Goal: Information Seeking & Learning: Learn about a topic

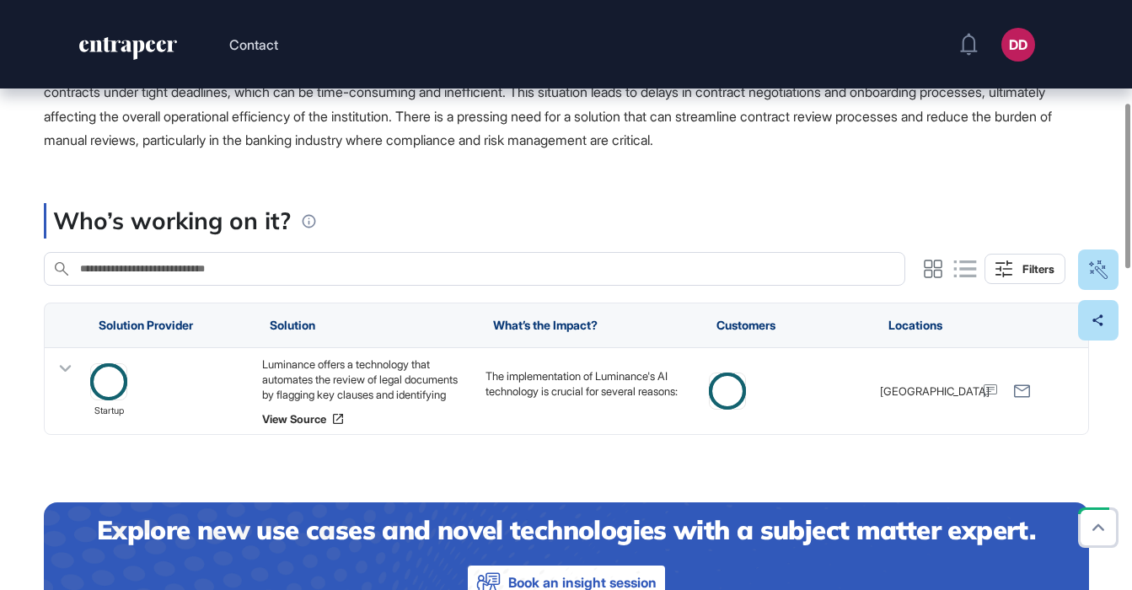
scroll to position [368, 0]
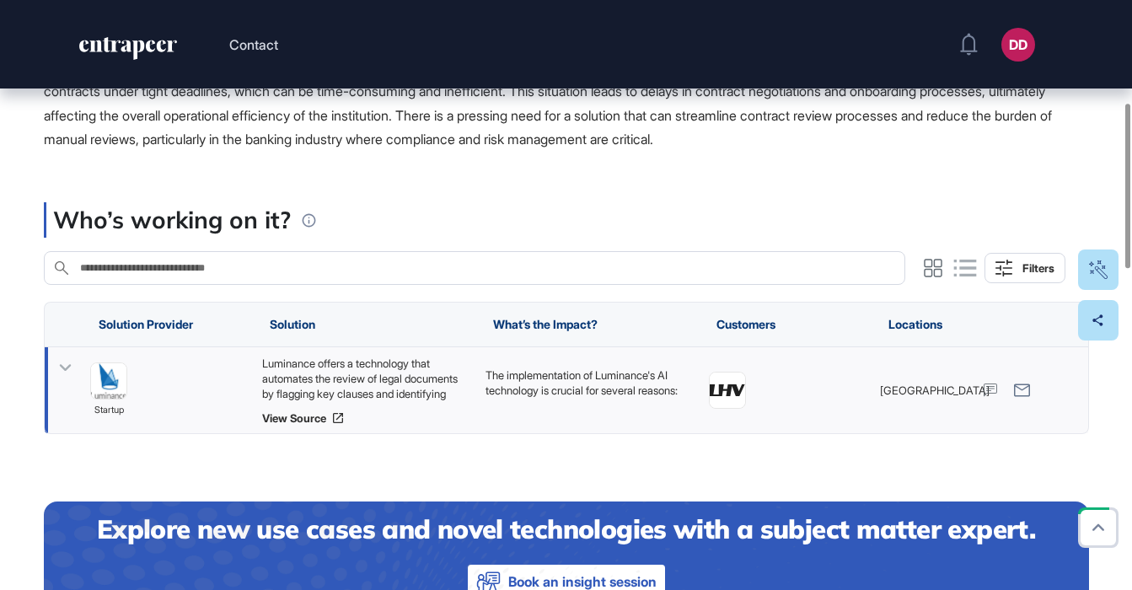
click at [72, 367] on icon at bounding box center [65, 368] width 24 height 24
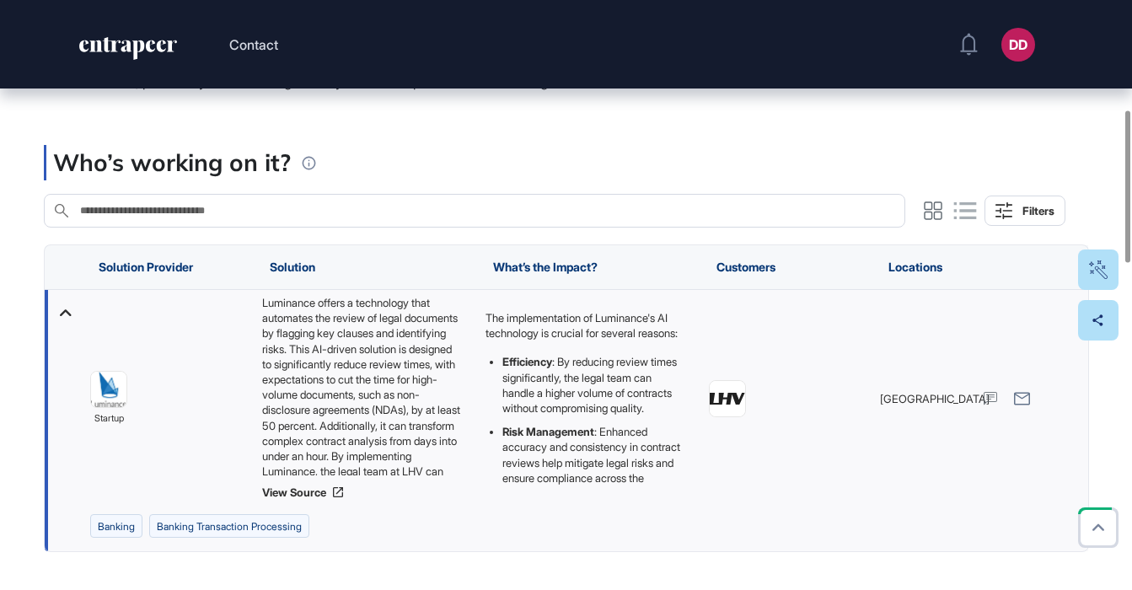
scroll to position [0, 0]
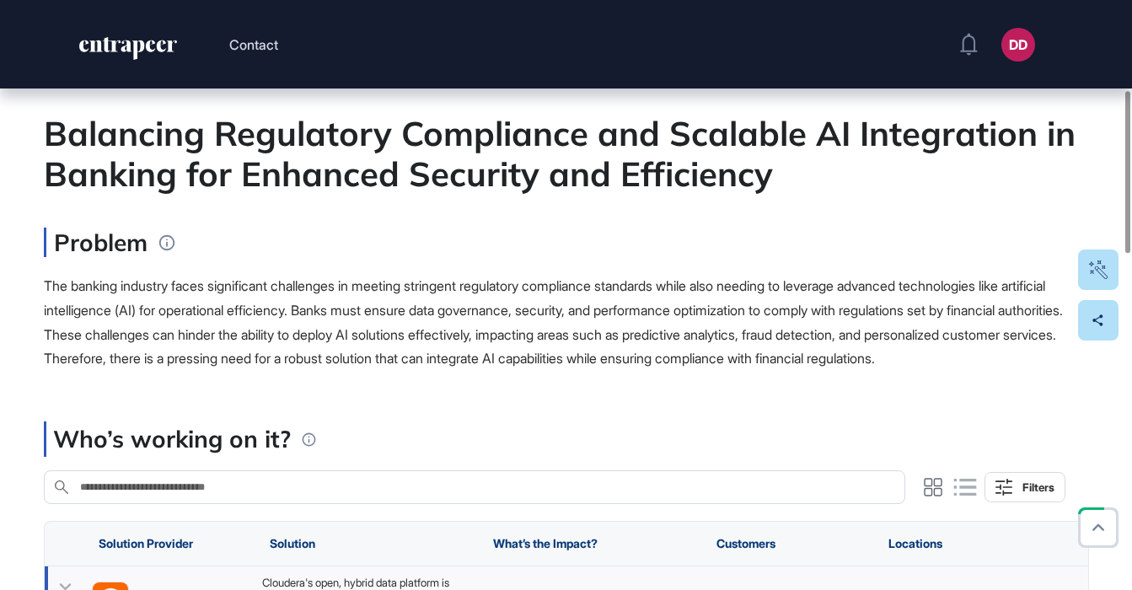
scroll to position [325, 0]
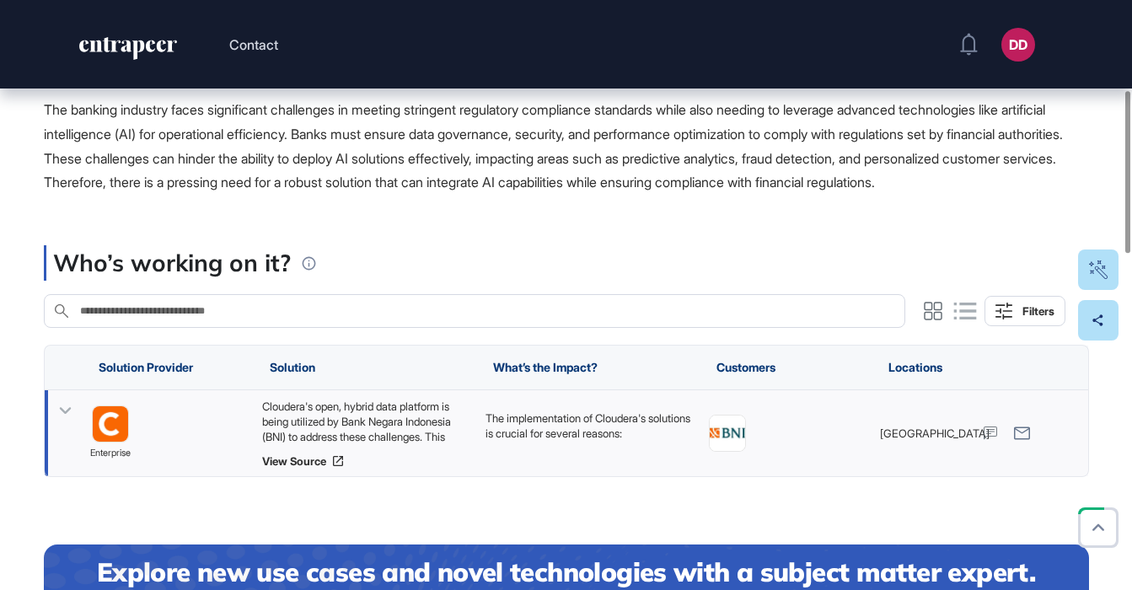
click at [64, 414] on icon at bounding box center [65, 410] width 12 height 7
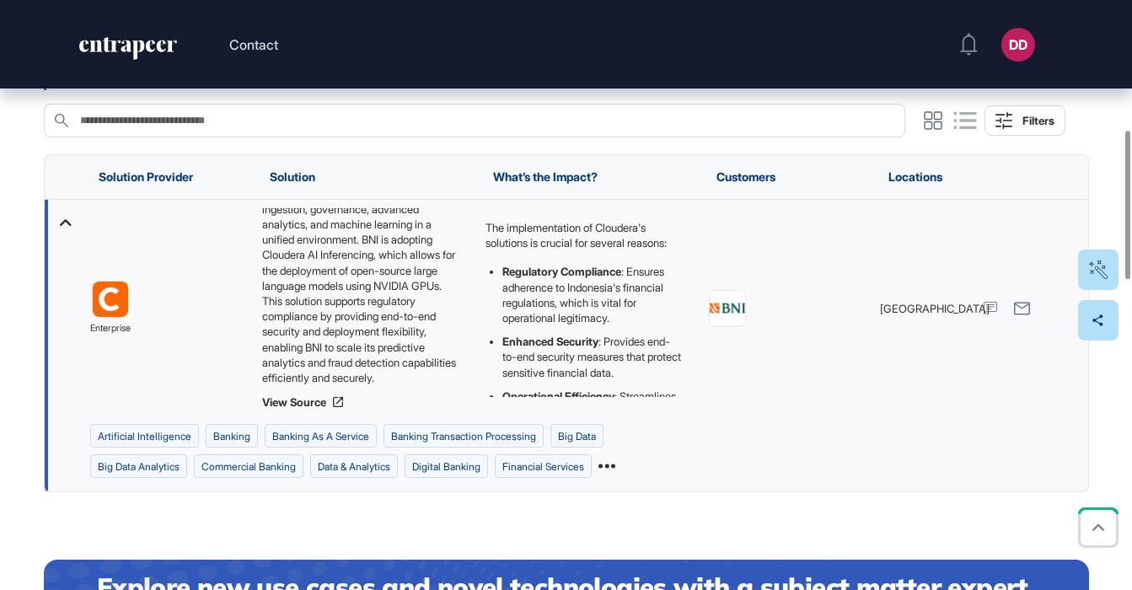
scroll to position [98, 0]
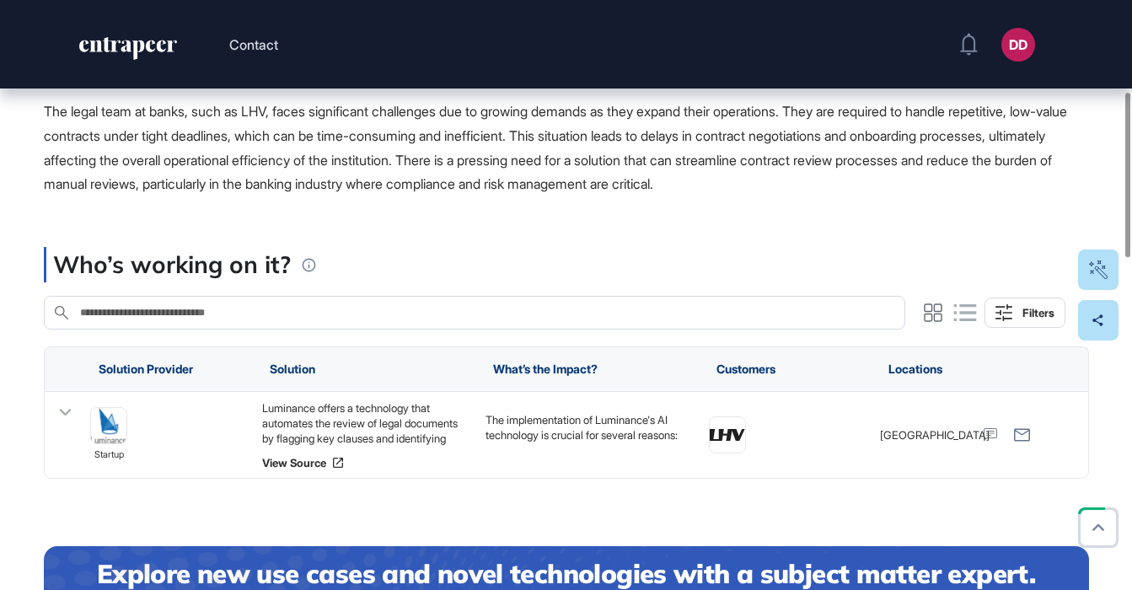
scroll to position [413, 0]
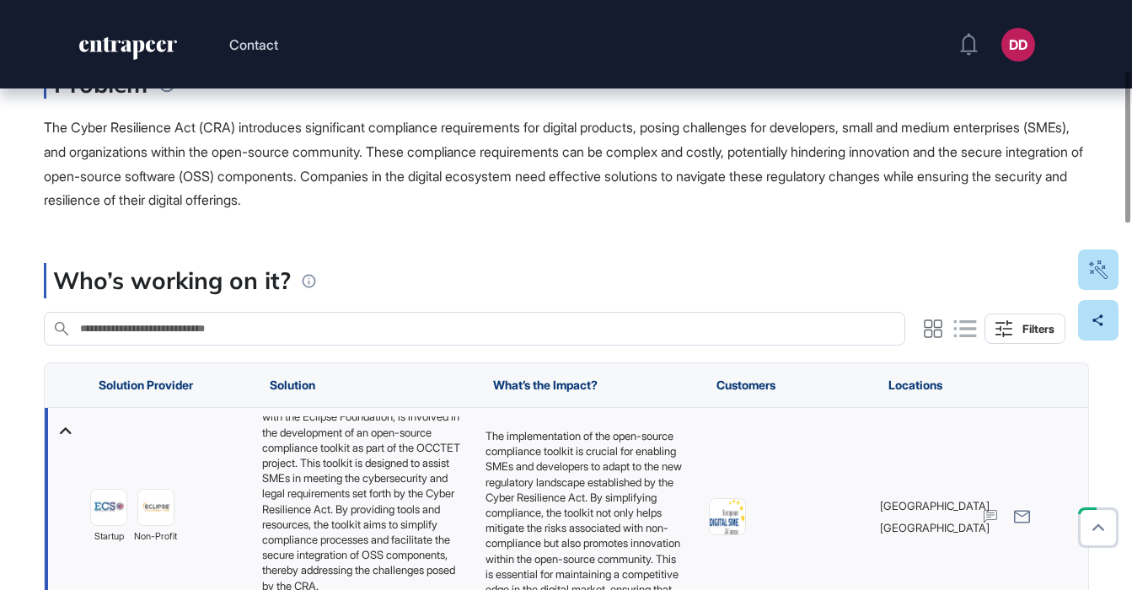
scroll to position [312, 0]
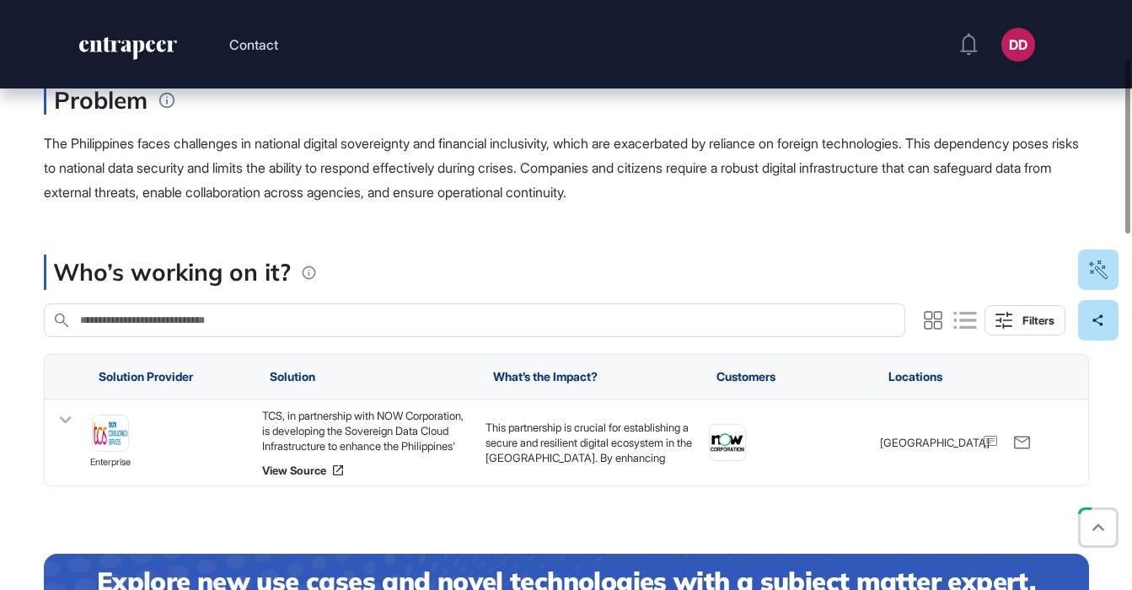
scroll to position [201, 0]
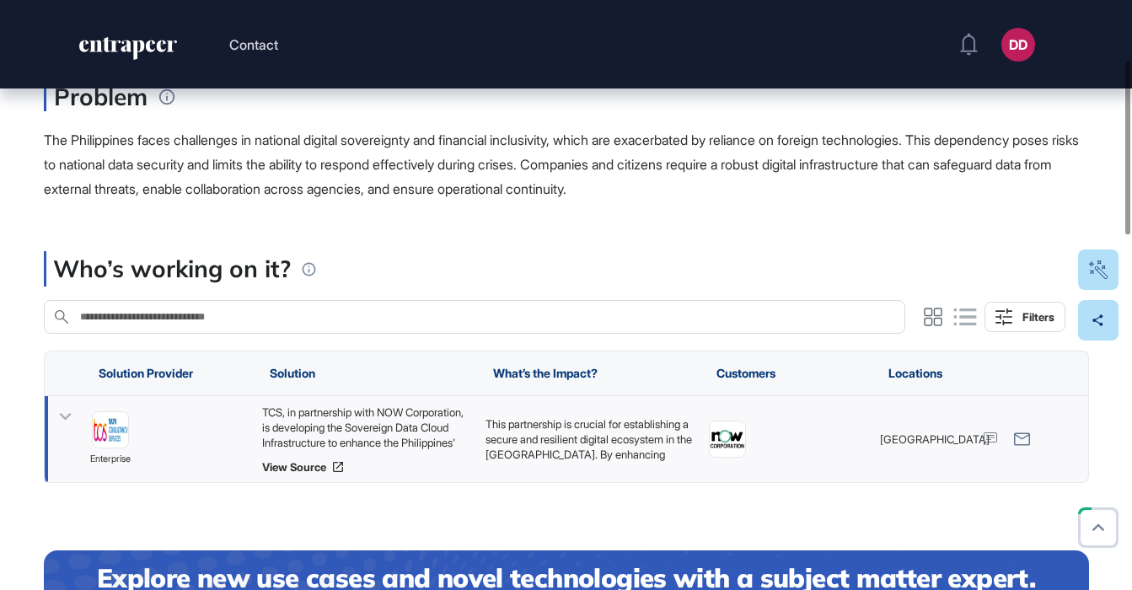
click at [62, 414] on icon at bounding box center [65, 417] width 24 height 24
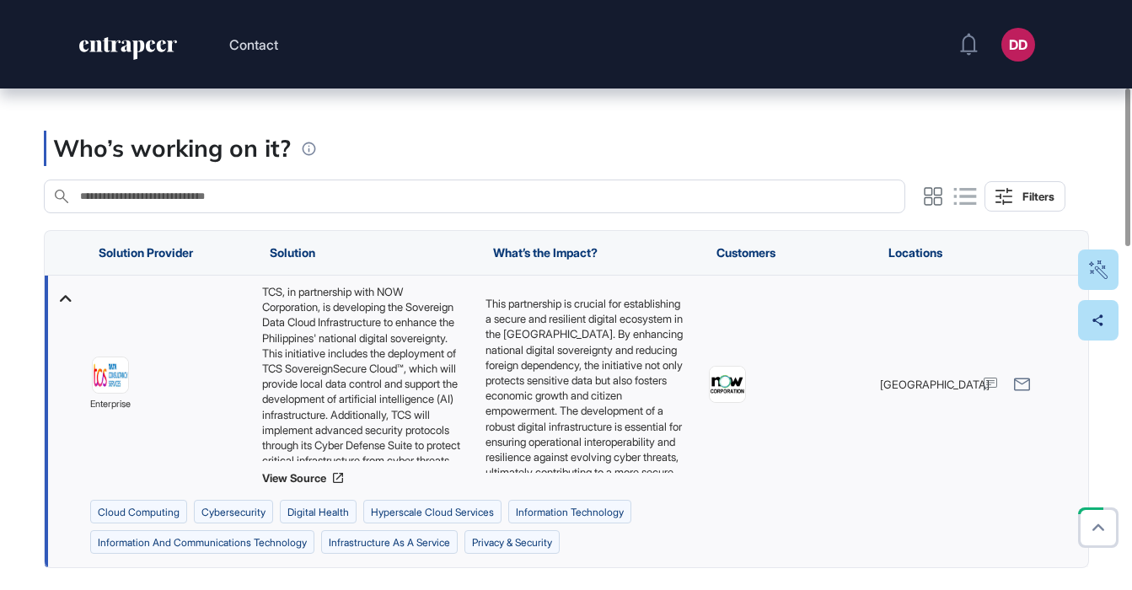
scroll to position [325, 0]
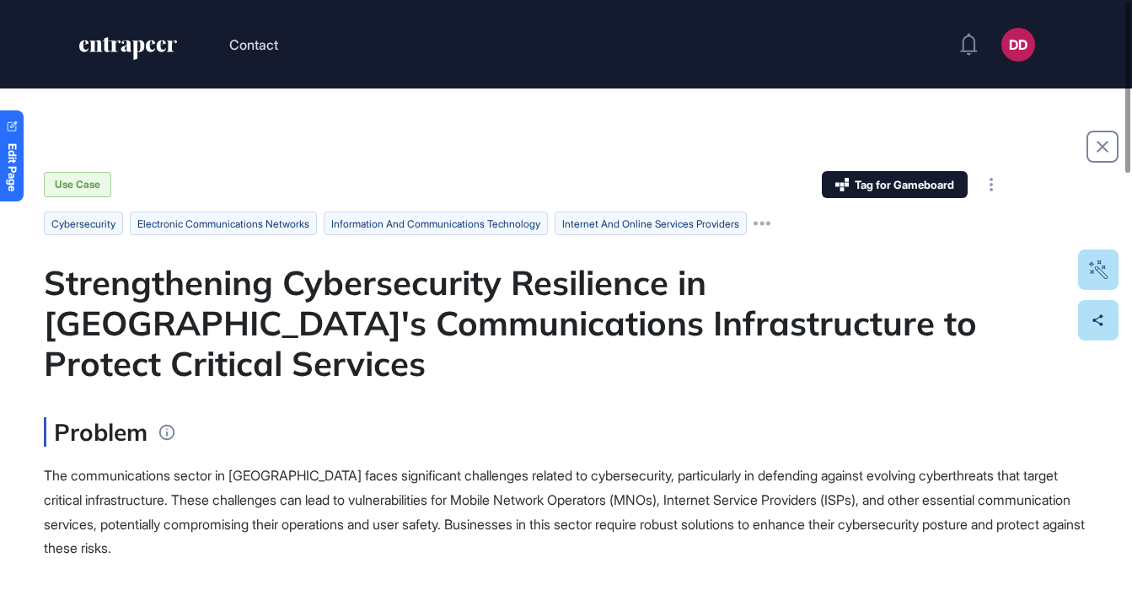
click at [323, 333] on div "Strengthening Cybersecurity Resilience in Lesotho's Communications Infrastructu…" at bounding box center [566, 322] width 1045 height 121
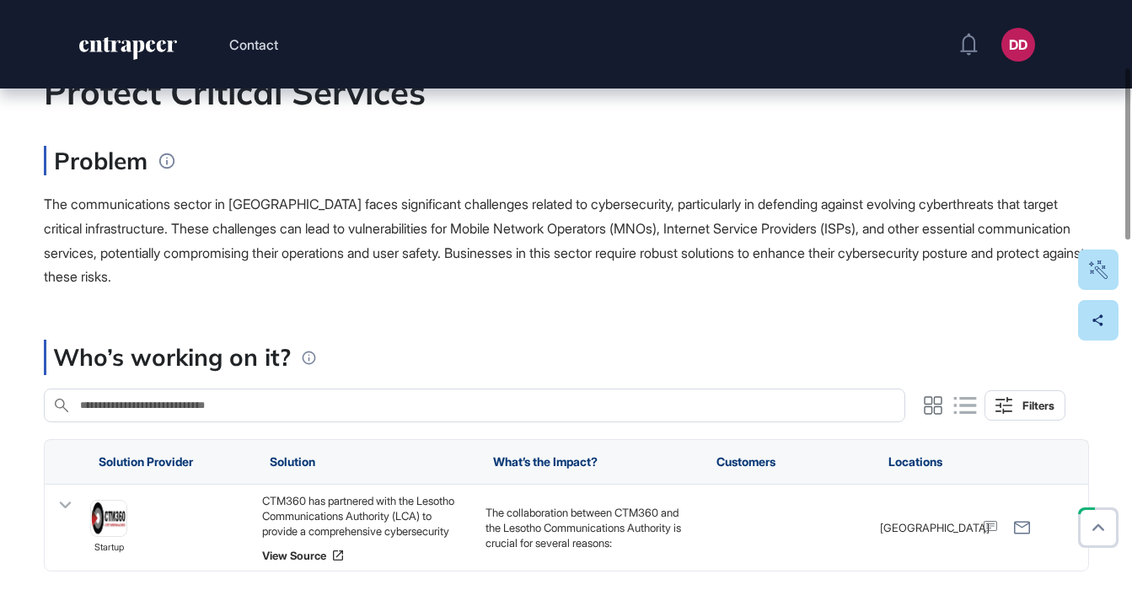
scroll to position [286, 0]
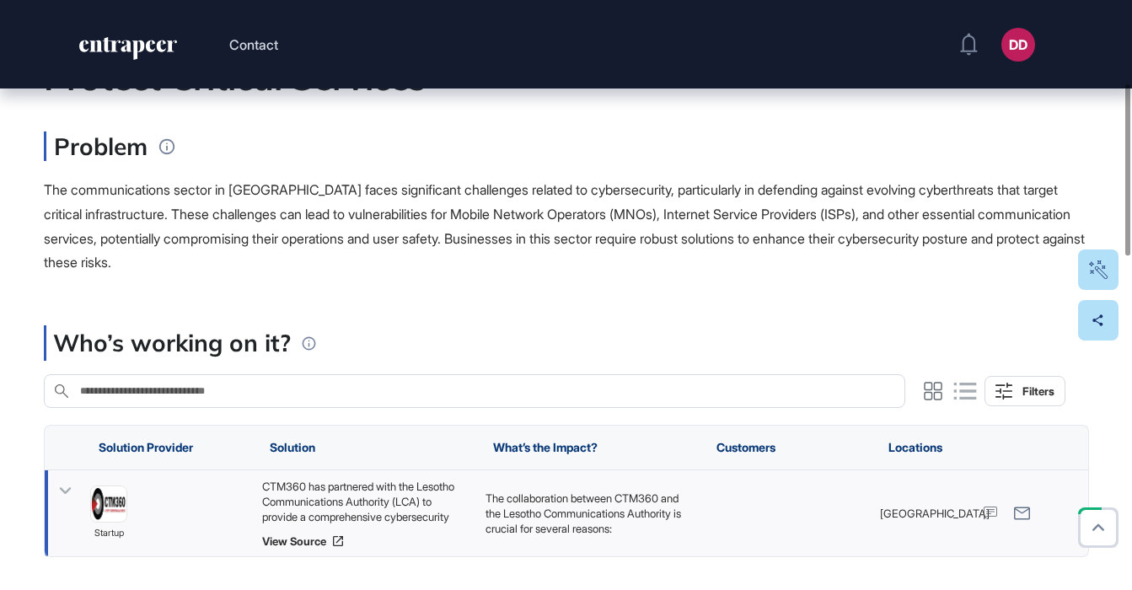
click at [71, 479] on icon at bounding box center [65, 491] width 24 height 24
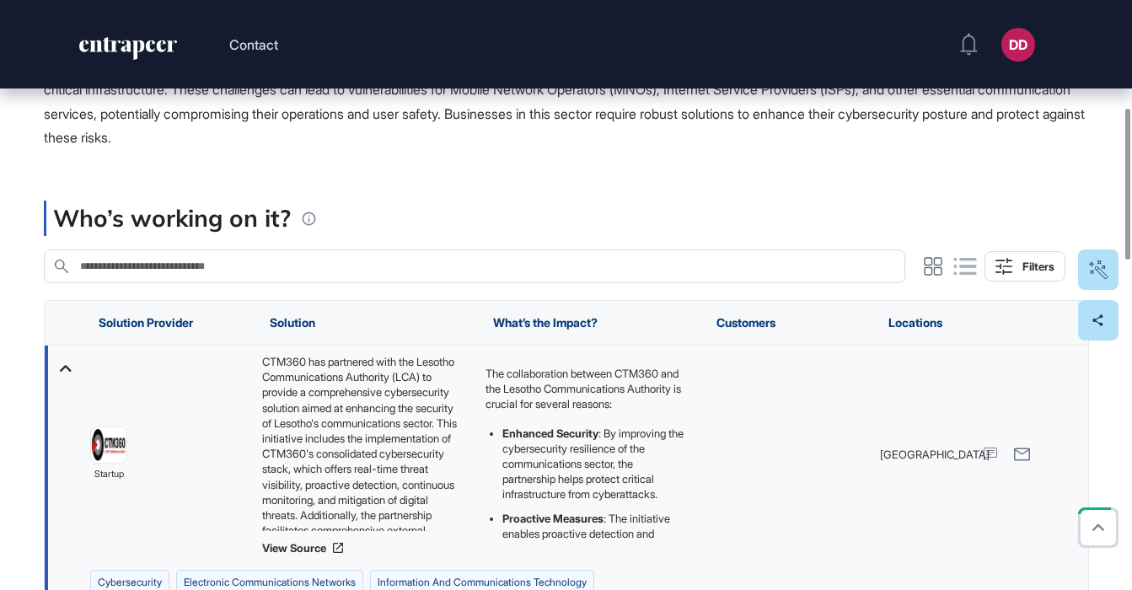
scroll to position [418, 0]
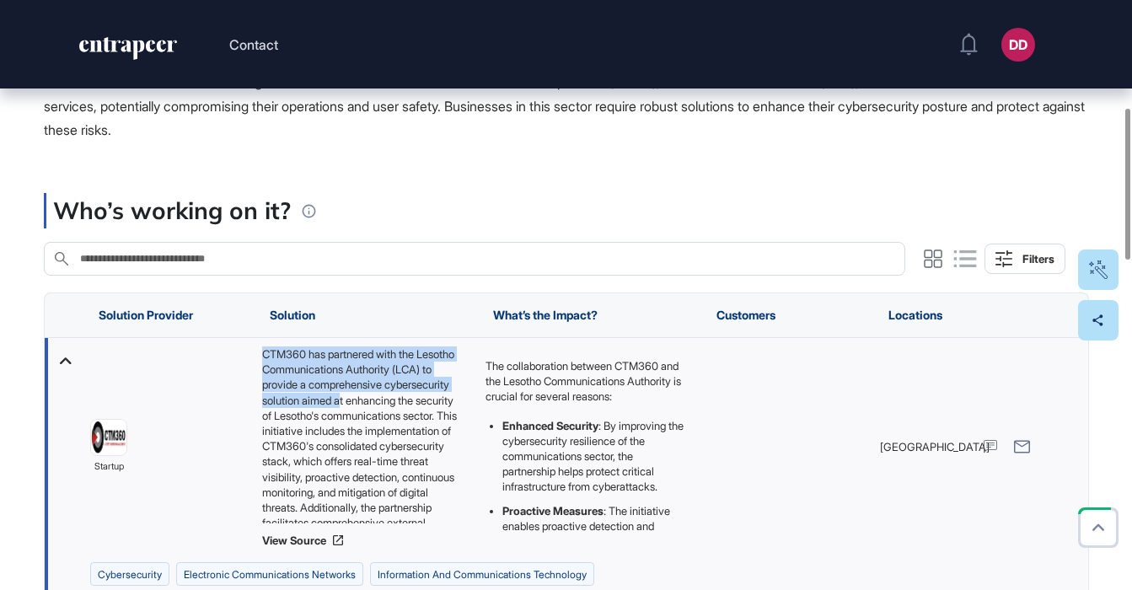
drag, startPoint x: 262, startPoint y: 313, endPoint x: 421, endPoint y: 363, distance: 167.1
click at [421, 363] on div "CTM360 has partnered with the Lesotho Communications Authority (LCA) to provide…" at bounding box center [364, 434] width 206 height 177
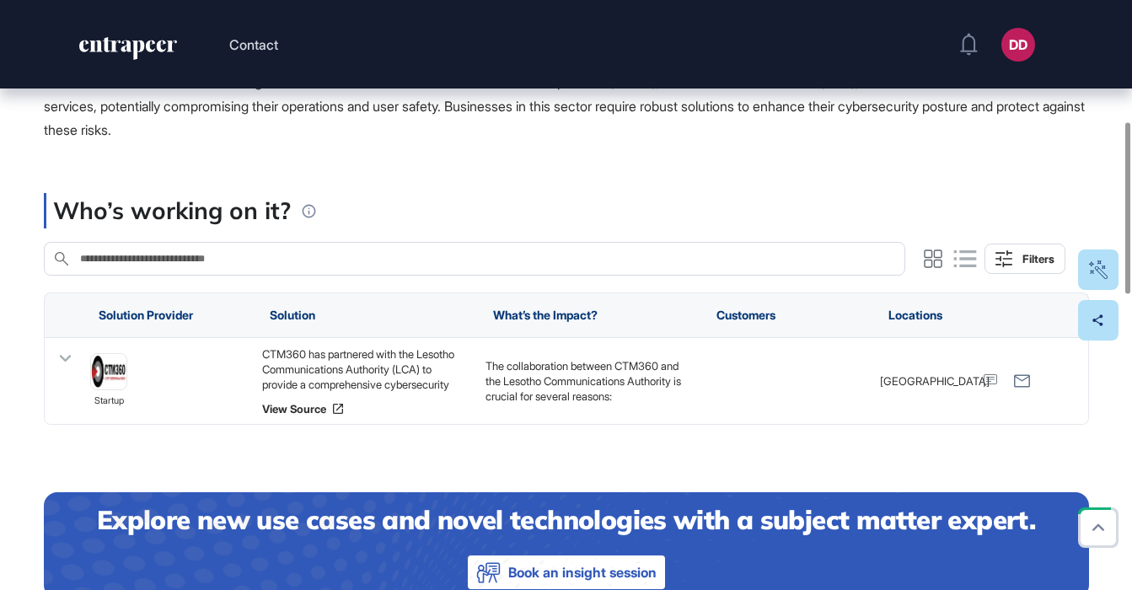
click at [381, 193] on div "Who’s working on it?" at bounding box center [554, 210] width 1021 height 35
click at [67, 355] on icon at bounding box center [65, 358] width 12 height 7
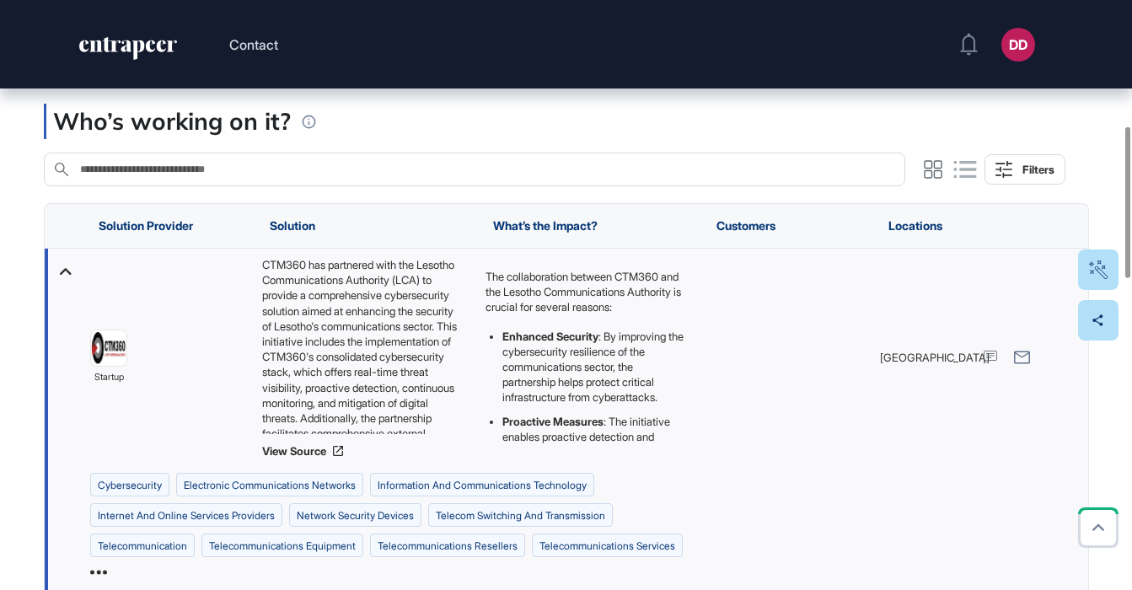
scroll to position [515, 0]
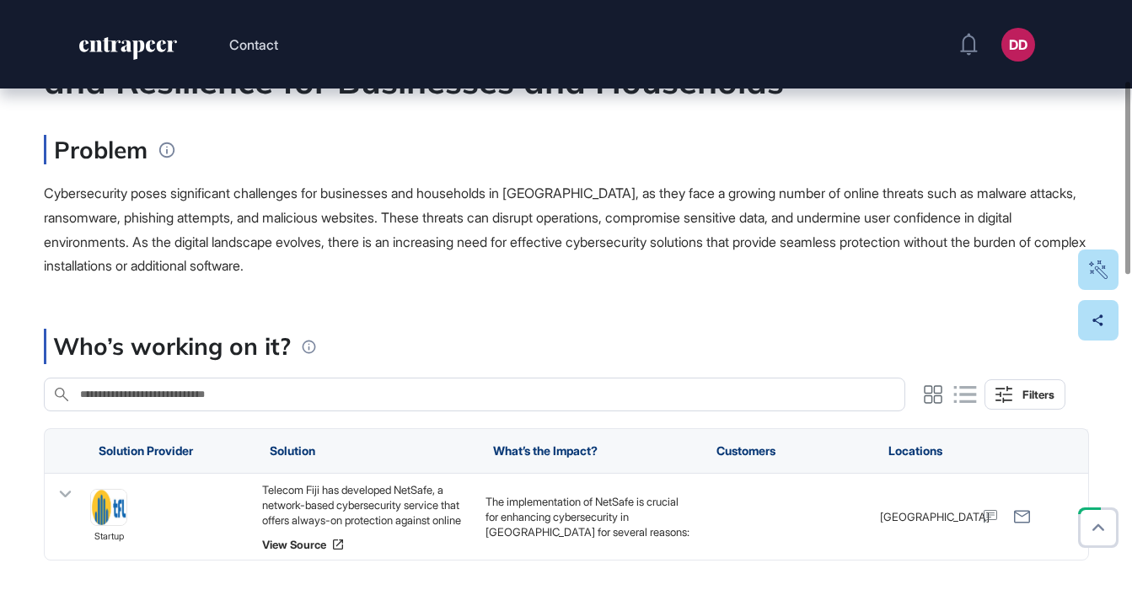
scroll to position [291, 0]
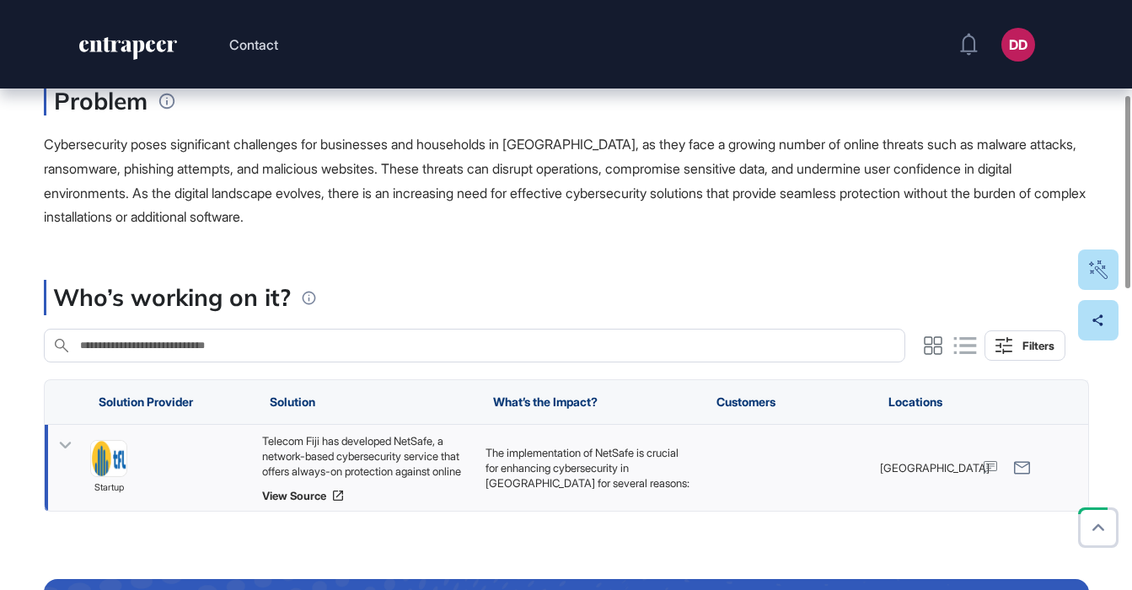
click at [62, 445] on icon at bounding box center [65, 445] width 12 height 7
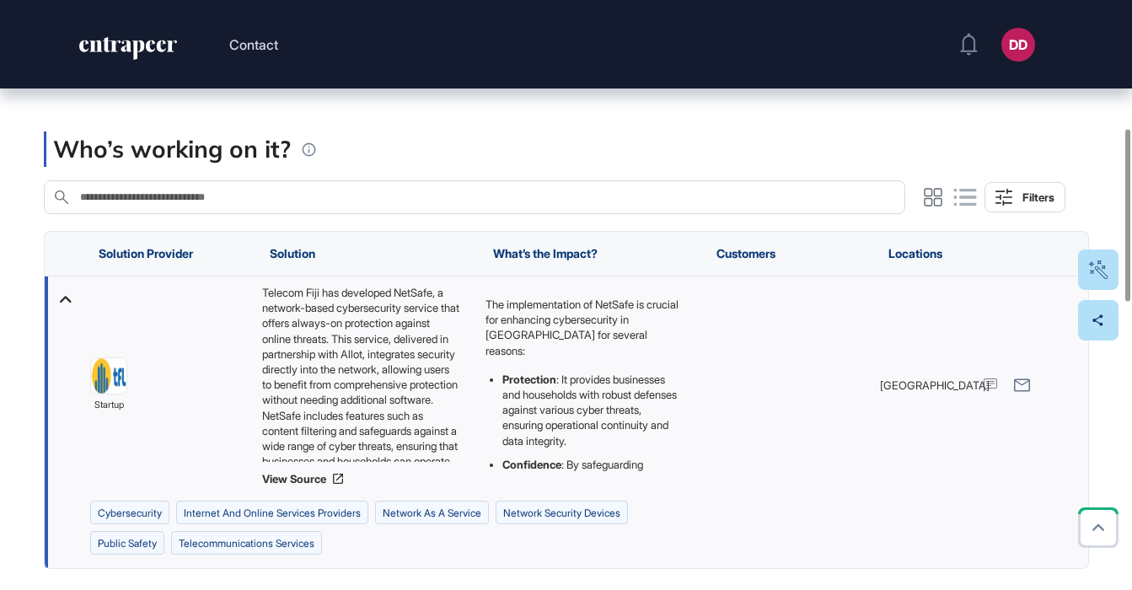
scroll to position [440, 0]
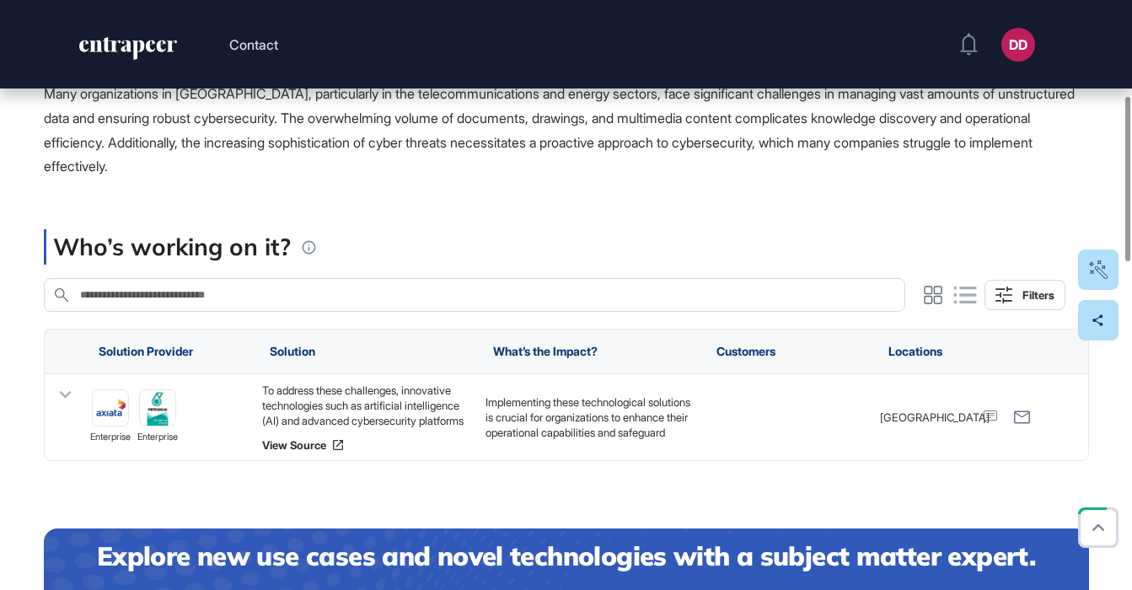
scroll to position [343, 0]
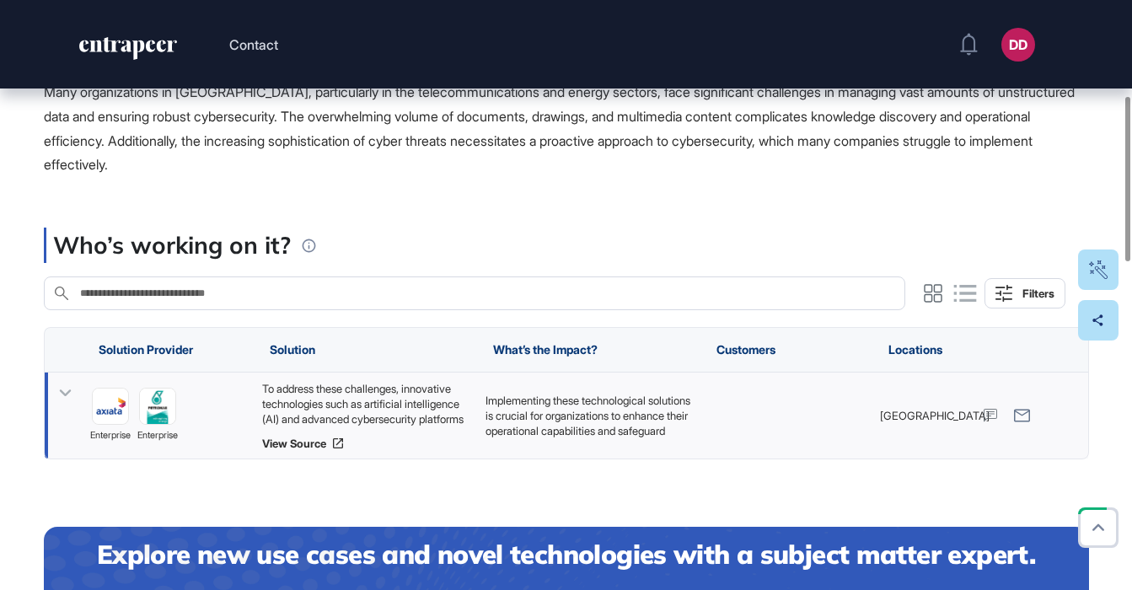
click at [67, 398] on icon at bounding box center [65, 393] width 24 height 24
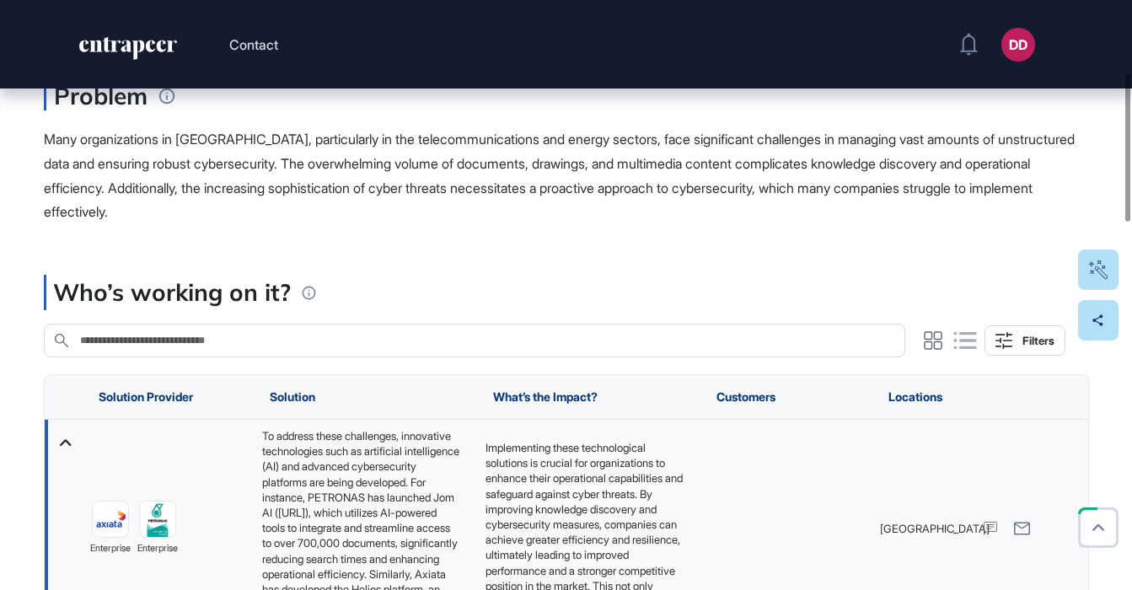
scroll to position [289, 0]
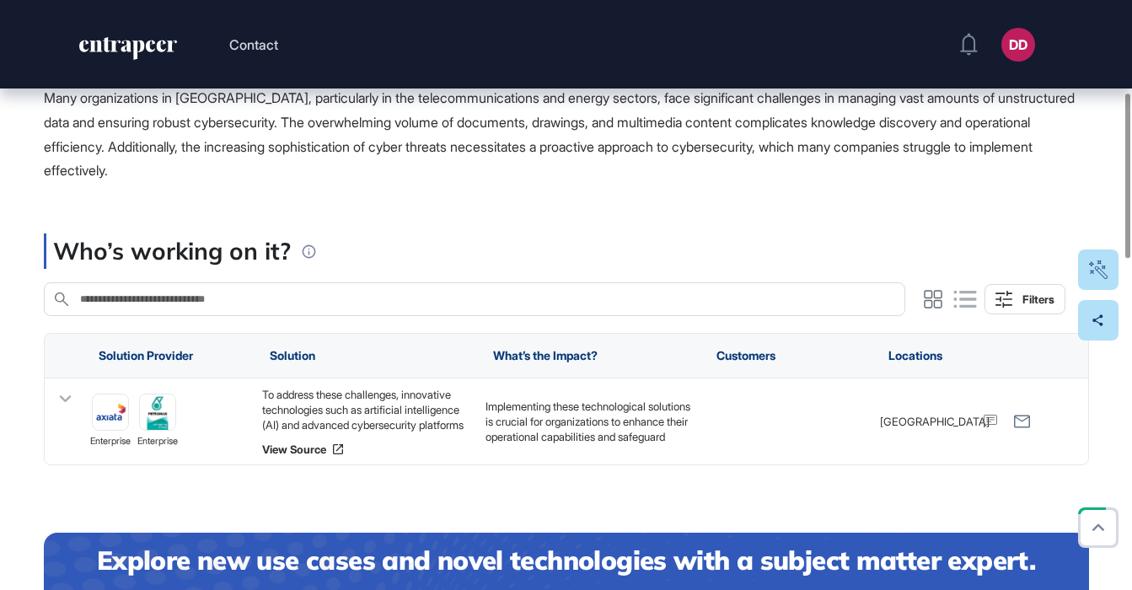
scroll to position [338, 0]
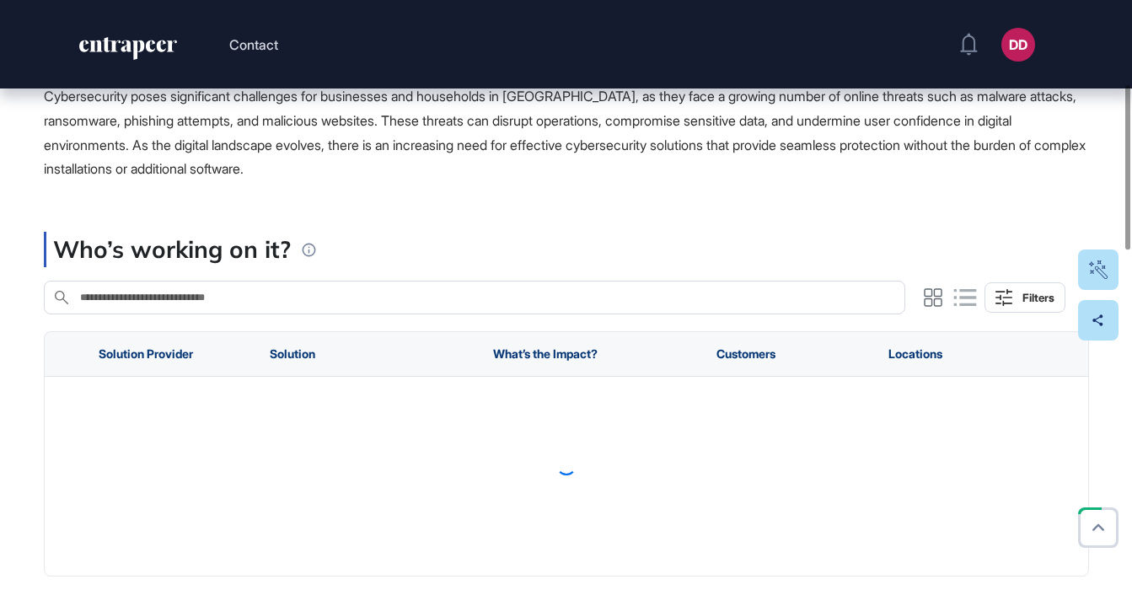
scroll to position [343, 0]
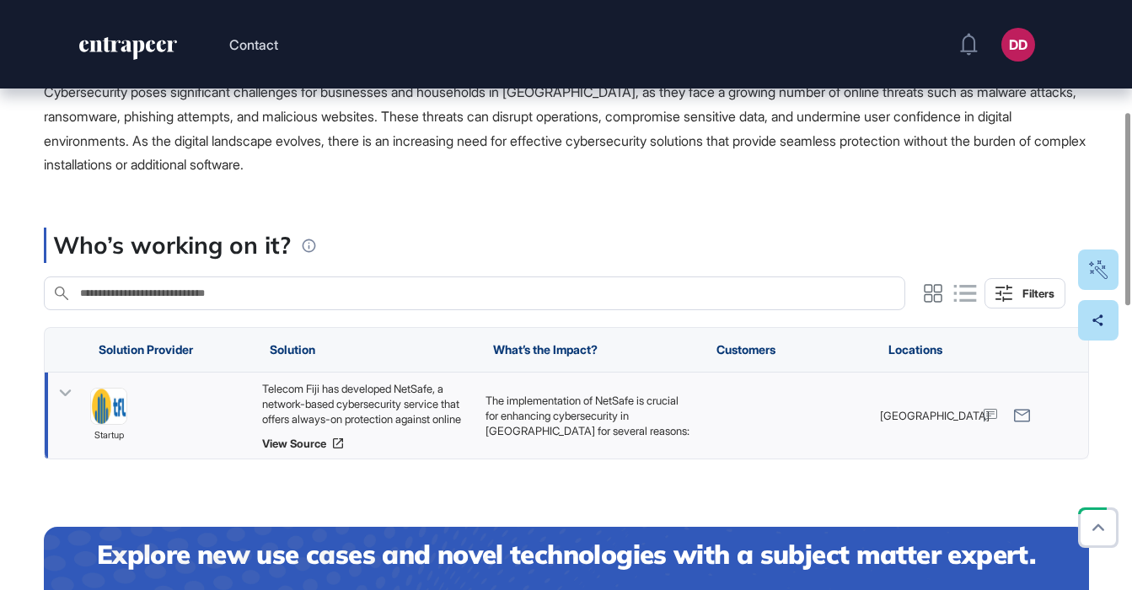
click at [76, 392] on icon at bounding box center [65, 393] width 24 height 24
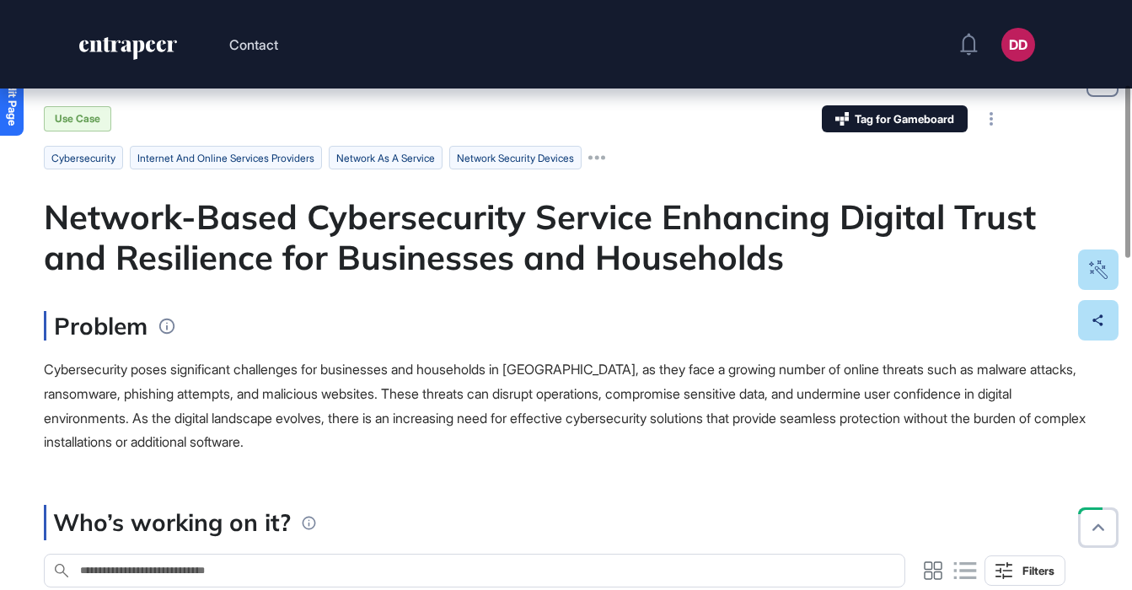
scroll to position [0, 0]
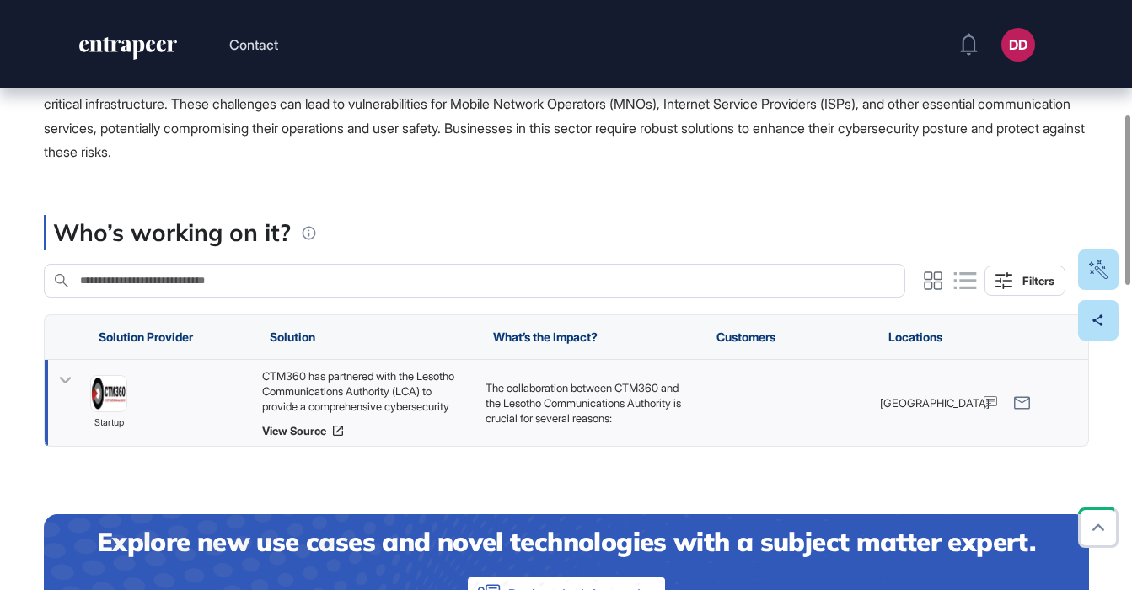
scroll to position [397, 0]
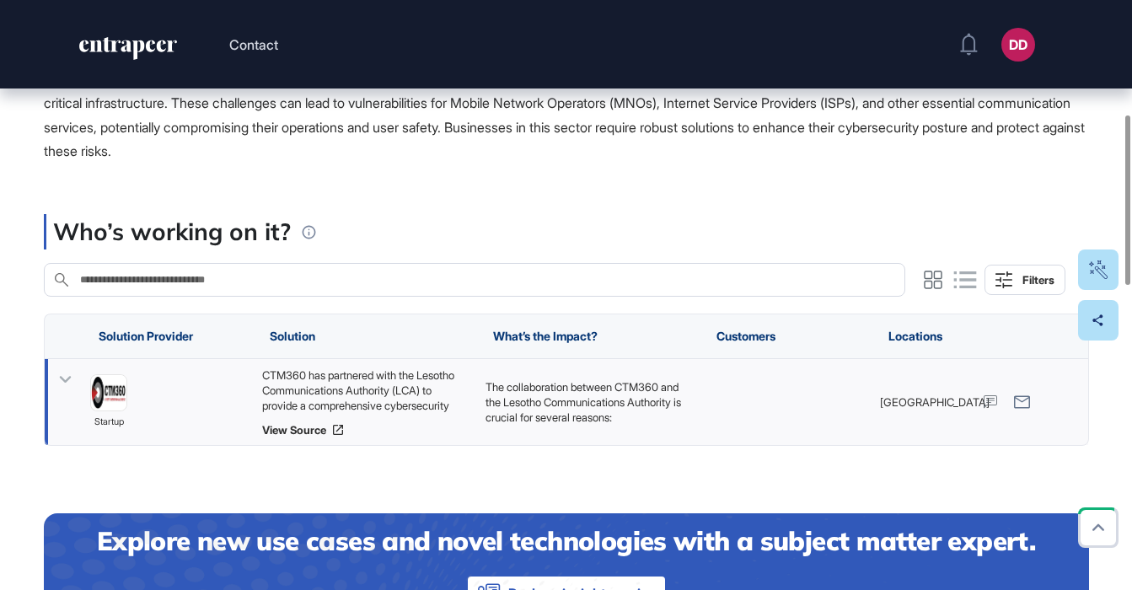
click at [61, 367] on icon at bounding box center [65, 379] width 24 height 24
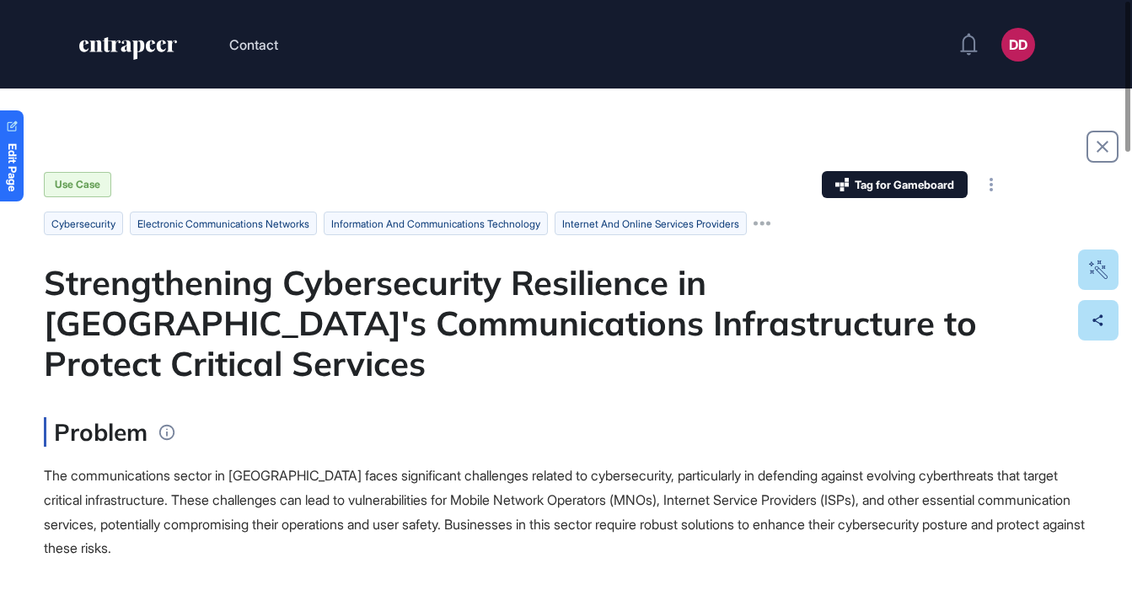
scroll to position [1, 0]
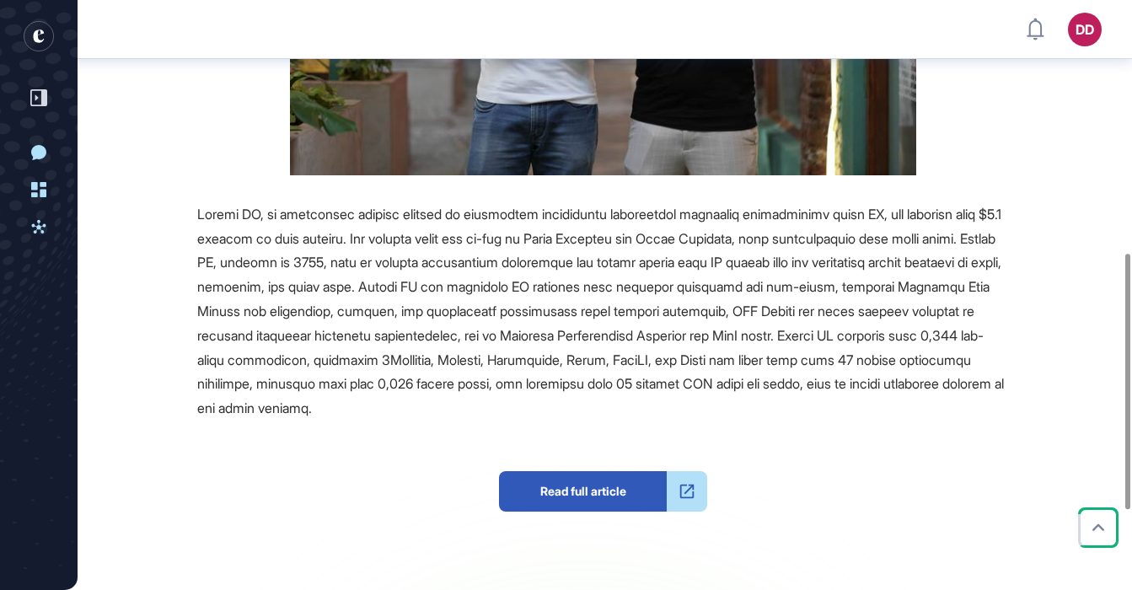
scroll to position [571, 0]
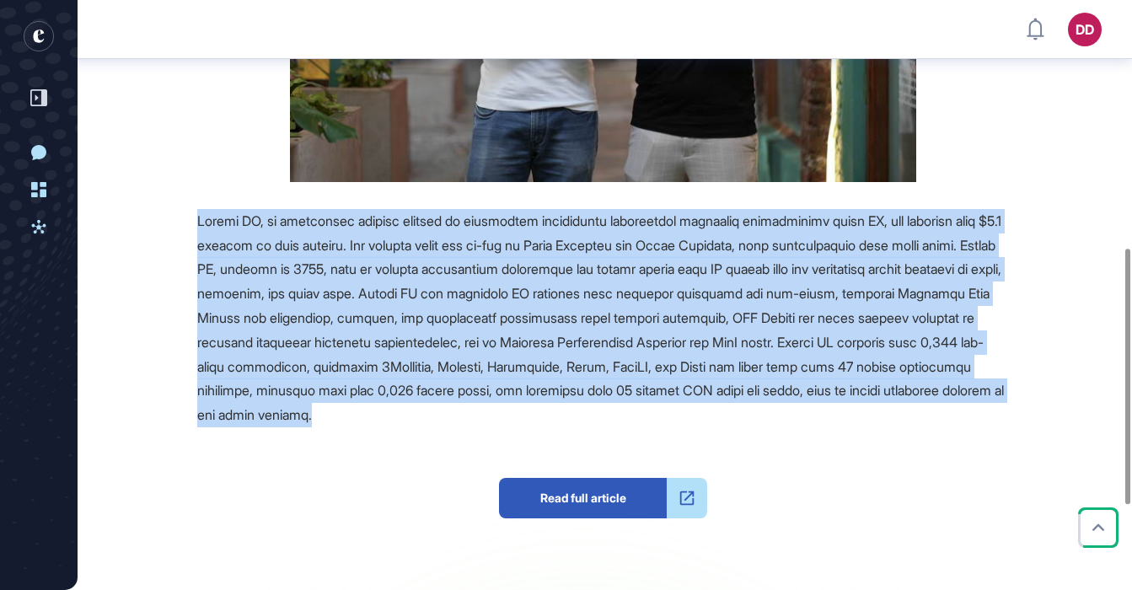
drag, startPoint x: 199, startPoint y: 222, endPoint x: 774, endPoint y: 409, distance: 604.4
click at [774, 409] on div at bounding box center [603, 318] width 812 height 218
copy span "Refold AI, an enterprise startup focused on automating application programming …"
click at [589, 275] on span at bounding box center [600, 317] width 807 height 211
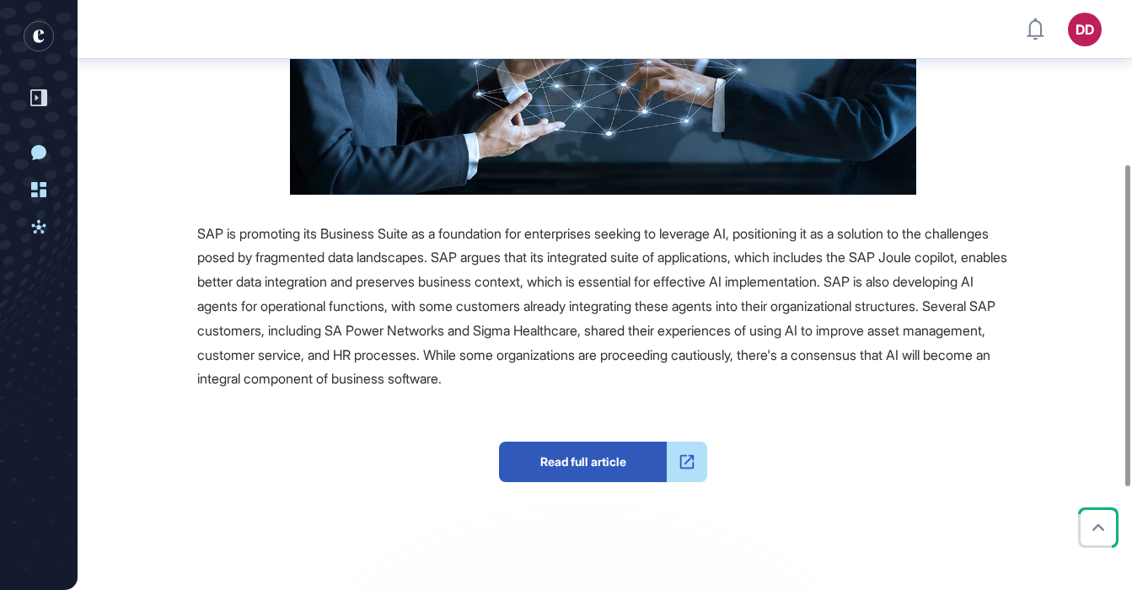
scroll to position [330, 0]
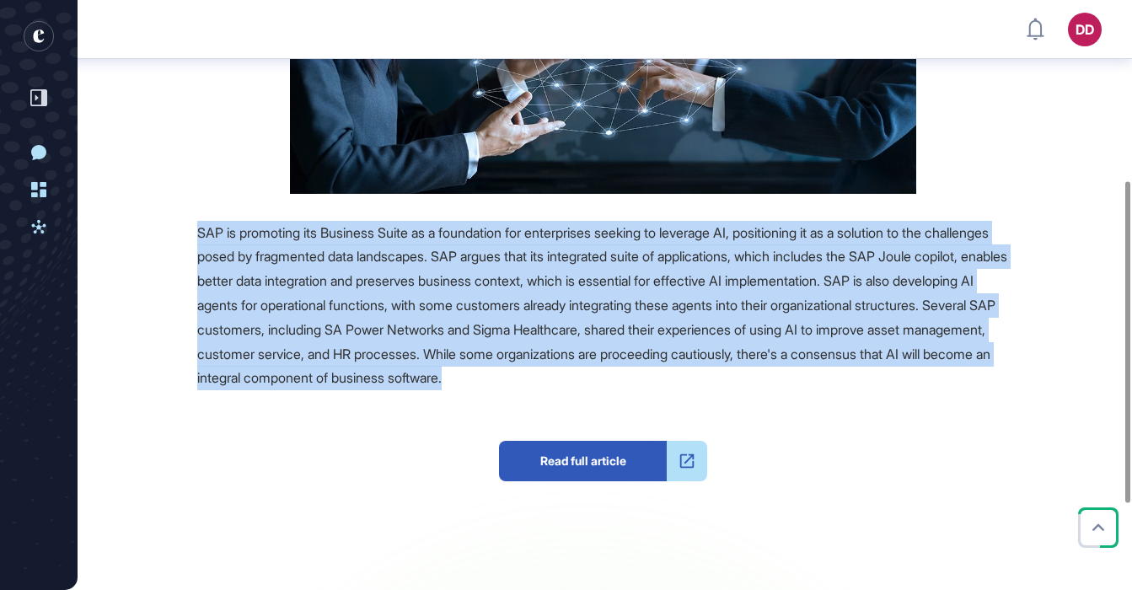
drag, startPoint x: 890, startPoint y: 383, endPoint x: 193, endPoint y: 231, distance: 713.5
click at [194, 231] on div "Source Reference Companies SAP is promoting its Business Suite as a foundation …" at bounding box center [557, 342] width 904 height 715
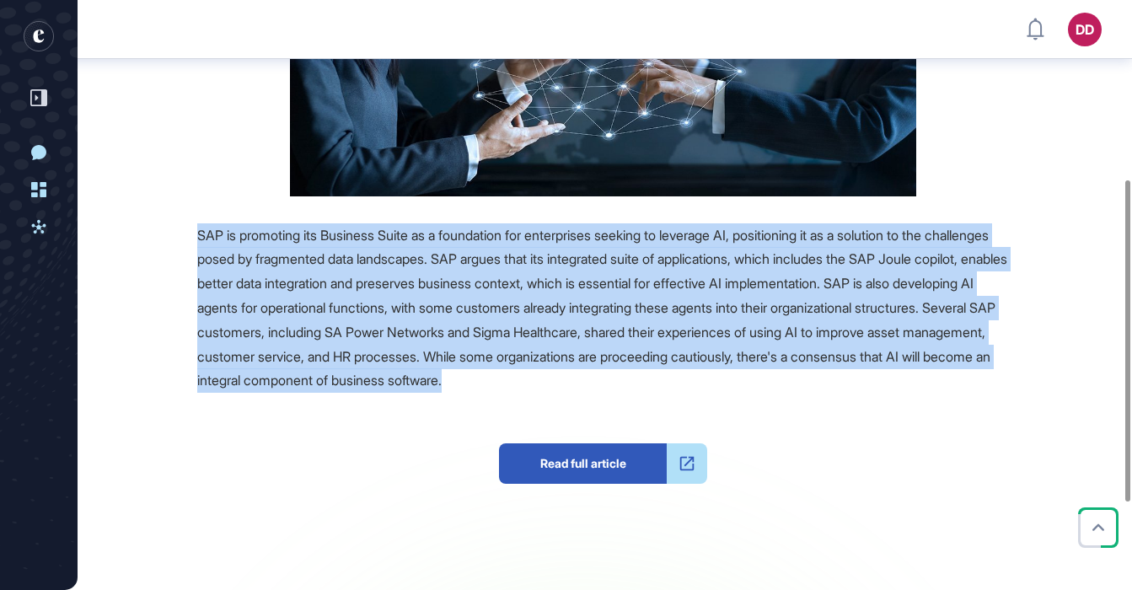
copy span "SAP is promoting its Business Suite as a foundation for enterprises seeking to …"
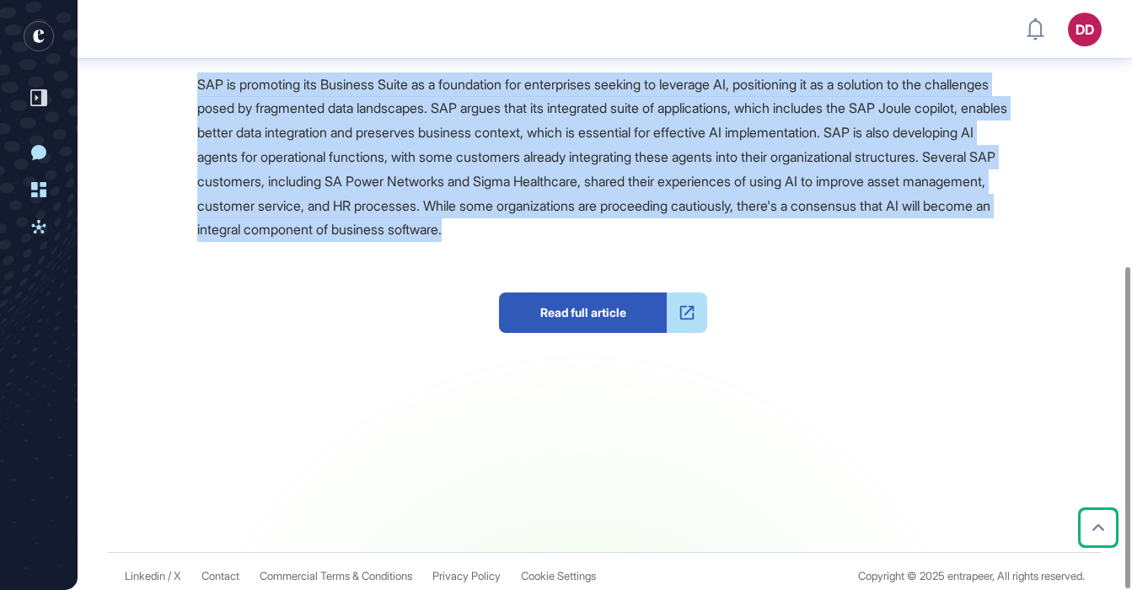
scroll to position [488, 0]
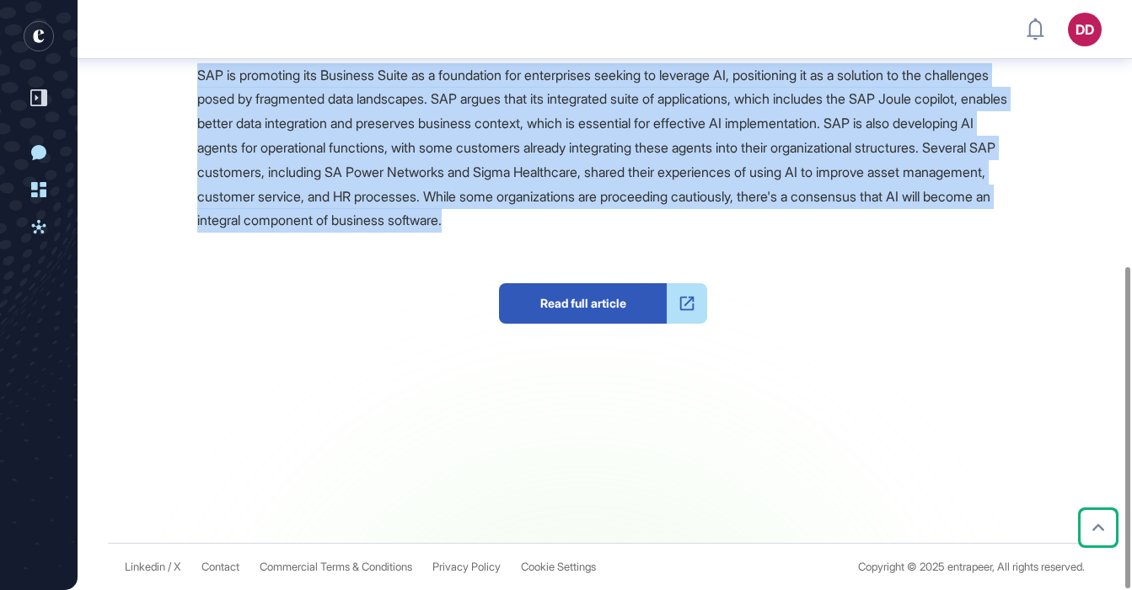
click at [486, 106] on span "SAP is promoting its Business Suite as a foundation for enterprises seeking to …" at bounding box center [602, 148] width 810 height 163
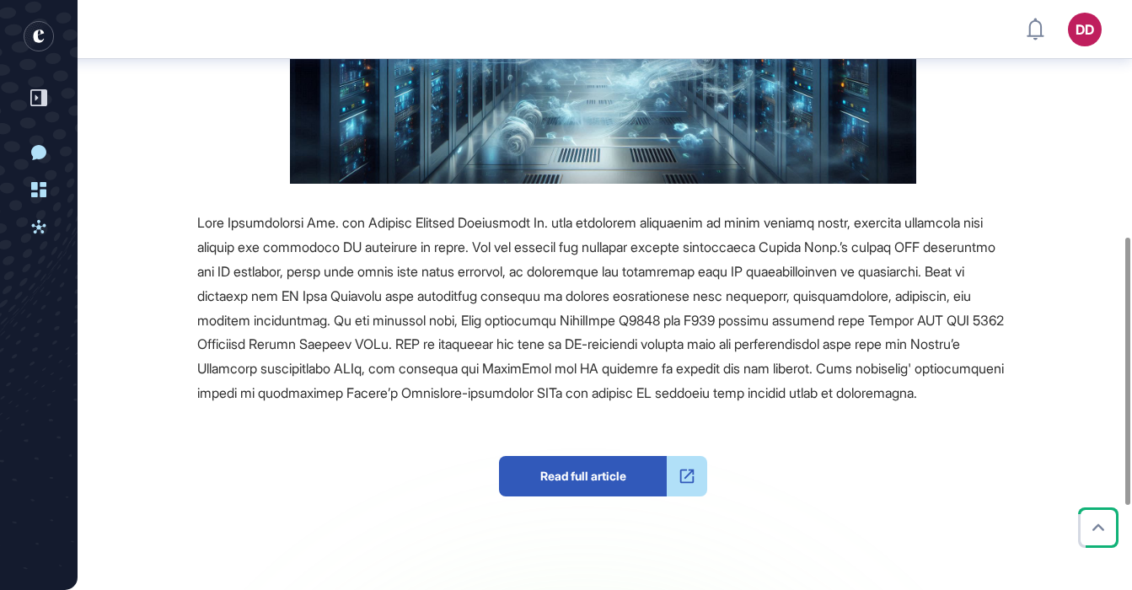
scroll to position [523, 0]
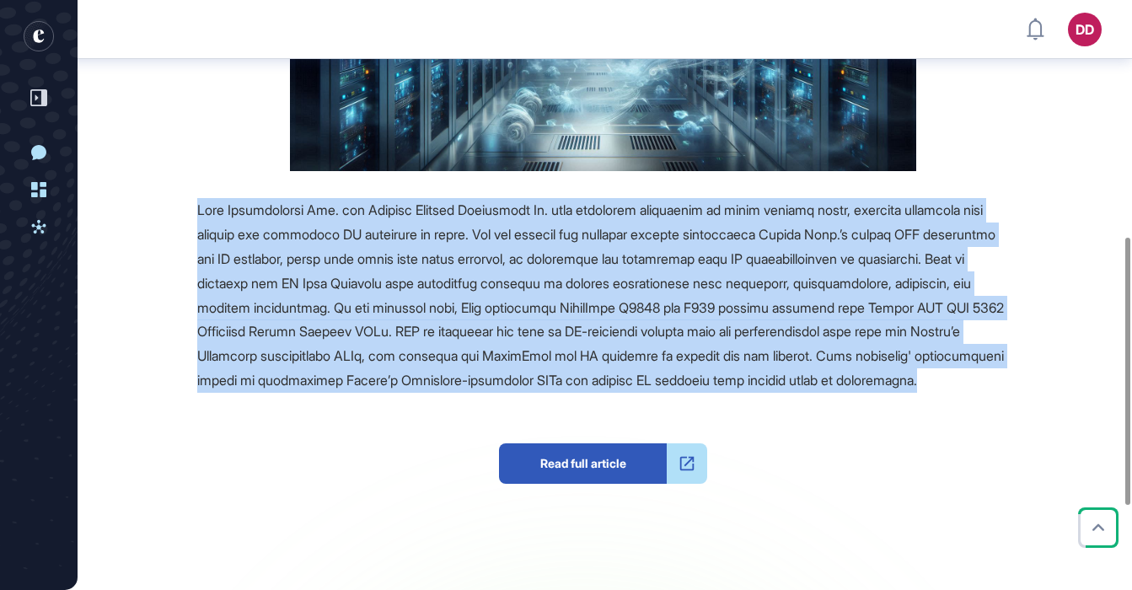
drag, startPoint x: 437, startPoint y: 406, endPoint x: 187, endPoint y: 215, distance: 314.4
click at [187, 215] on div "Source Reference Companies +2 Read full article" at bounding box center [557, 258] width 904 height 889
copy span "Lore Ipsumdolorsi Ame. con Adipisc Elitsed Doeiusmodt In. utla etdolorem aliqua…"
click at [569, 259] on span at bounding box center [600, 294] width 807 height 187
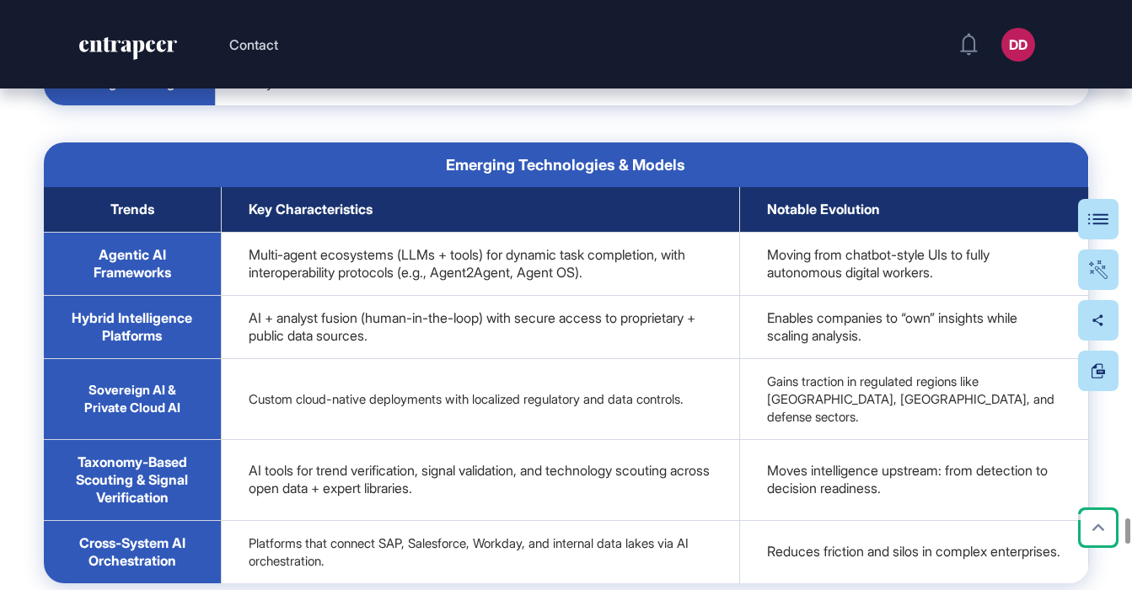
scroll to position [51189, 0]
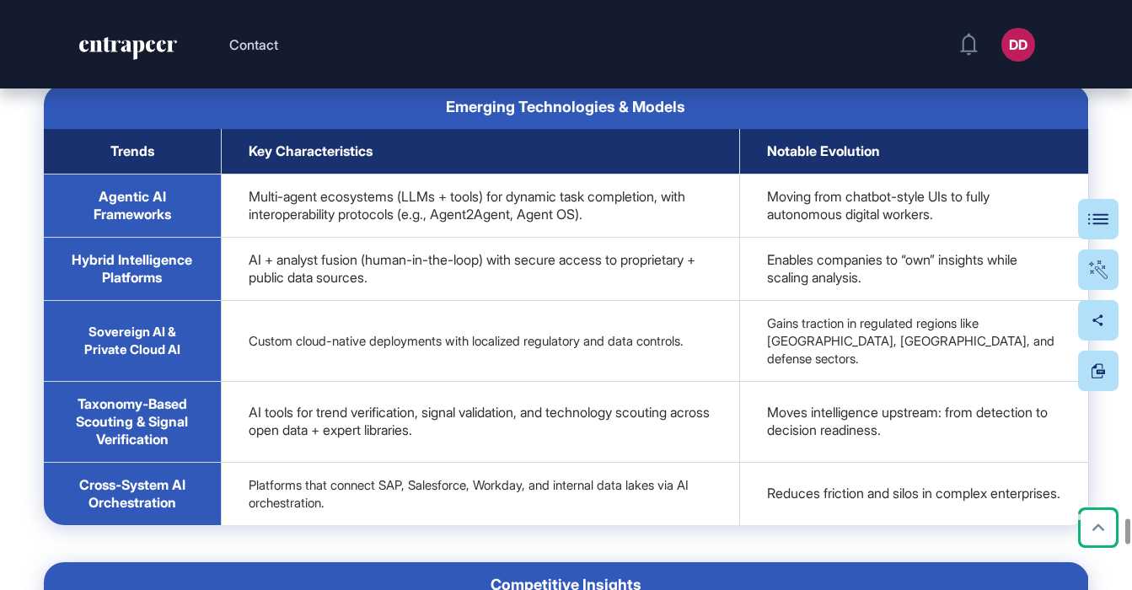
drag, startPoint x: 277, startPoint y: 250, endPoint x: 555, endPoint y: 265, distance: 277.7
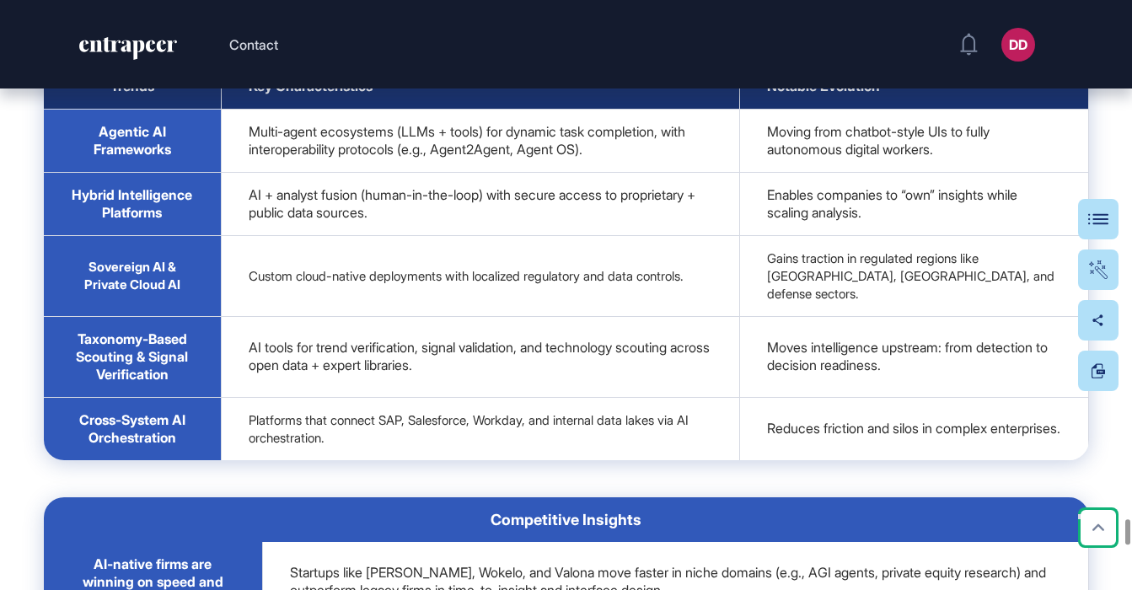
drag, startPoint x: 395, startPoint y: 241, endPoint x: 581, endPoint y: 242, distance: 185.4
drag, startPoint x: 471, startPoint y: 274, endPoint x: 247, endPoint y: 287, distance: 224.6
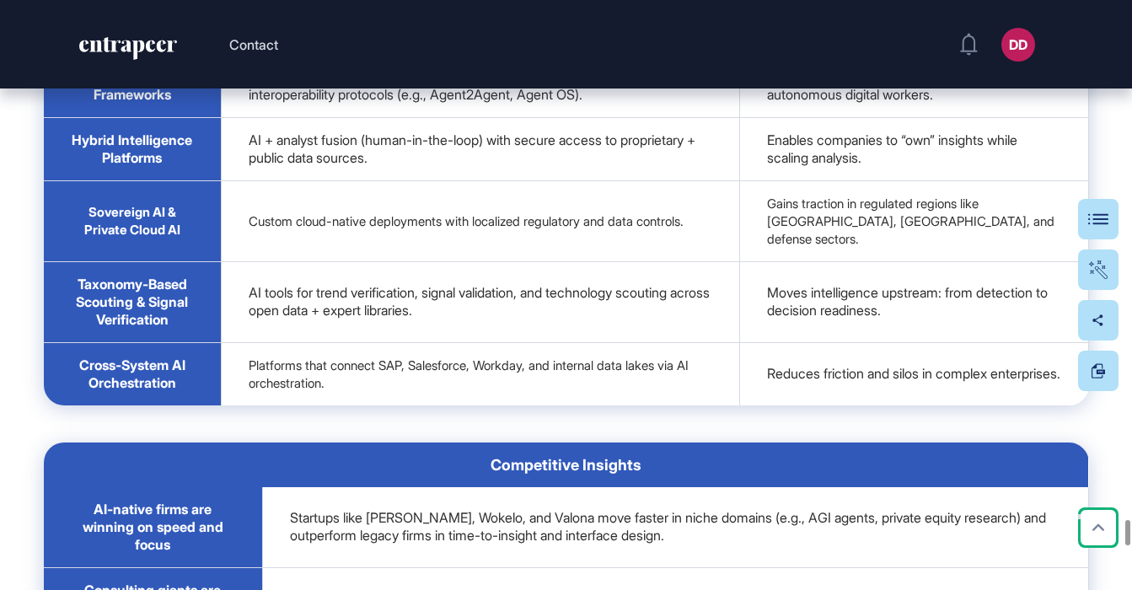
scroll to position [51320, 0]
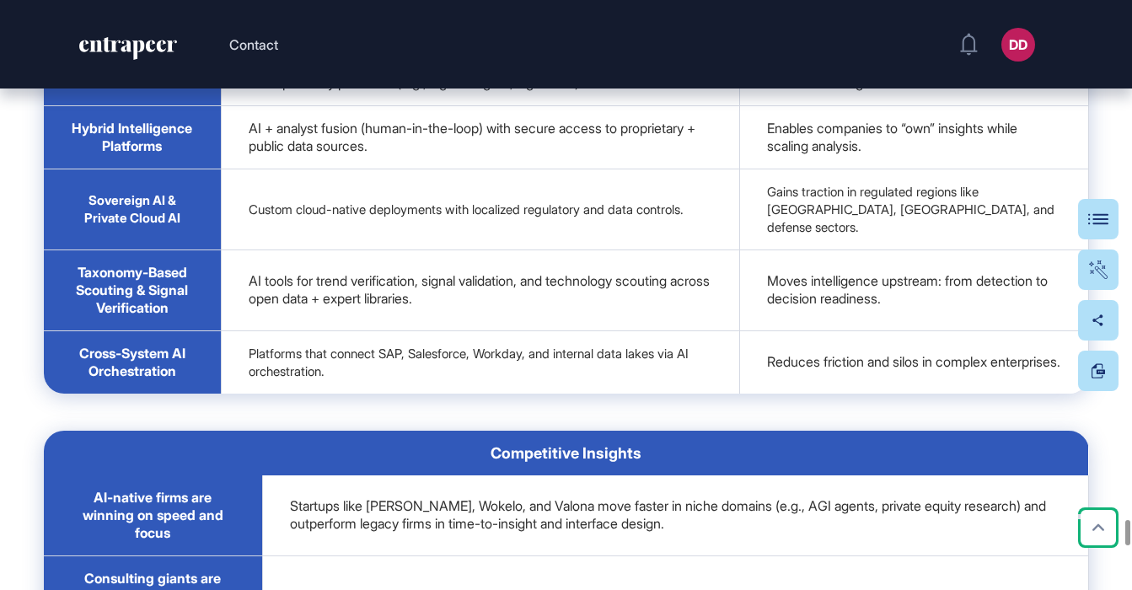
drag, startPoint x: 132, startPoint y: 290, endPoint x: 645, endPoint y: 385, distance: 521.2
click at [645, 385] on span "Overview This analysis provides an integrated overview of the current market la…" at bounding box center [566, 504] width 1045 height 2792
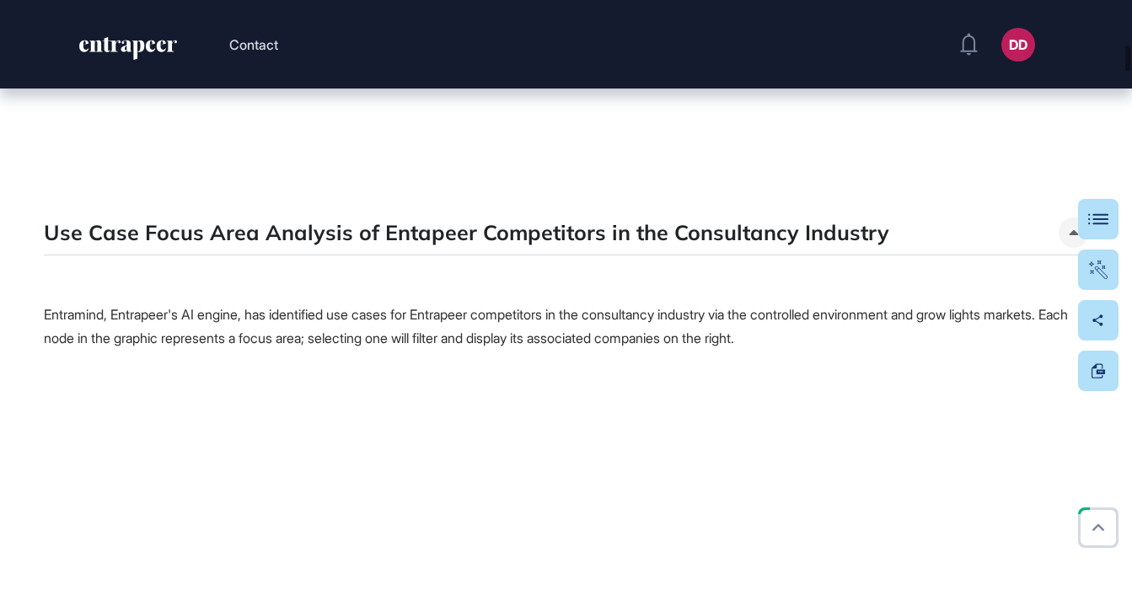
scroll to position [4383, 0]
